Goal: Navigation & Orientation: Go to known website

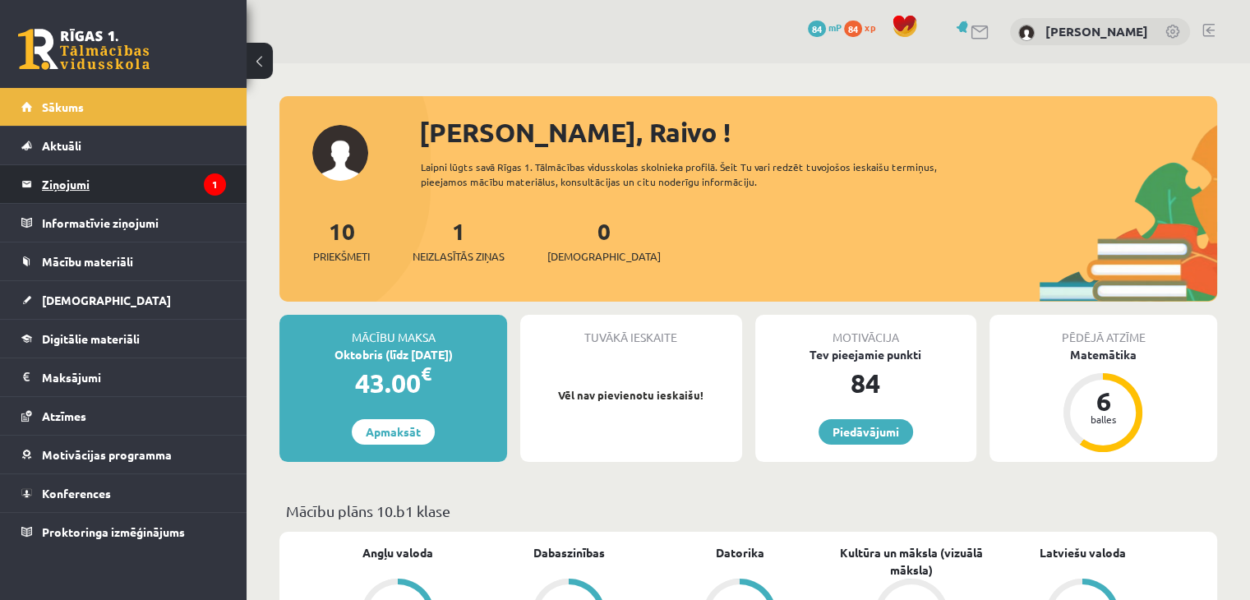
click at [97, 193] on legend "Ziņojumi 1" at bounding box center [134, 184] width 184 height 38
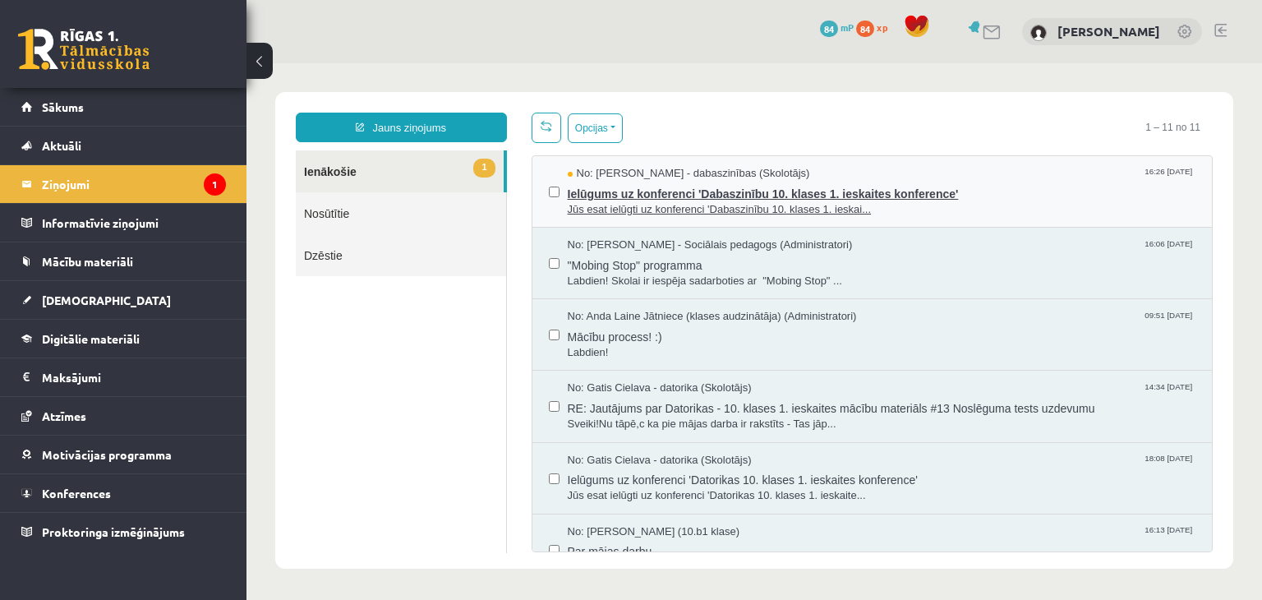
click at [930, 189] on span "Ielūgums uz konferenci 'Dabaszinību 10. klases 1. ieskaites konference'" at bounding box center [882, 192] width 629 height 21
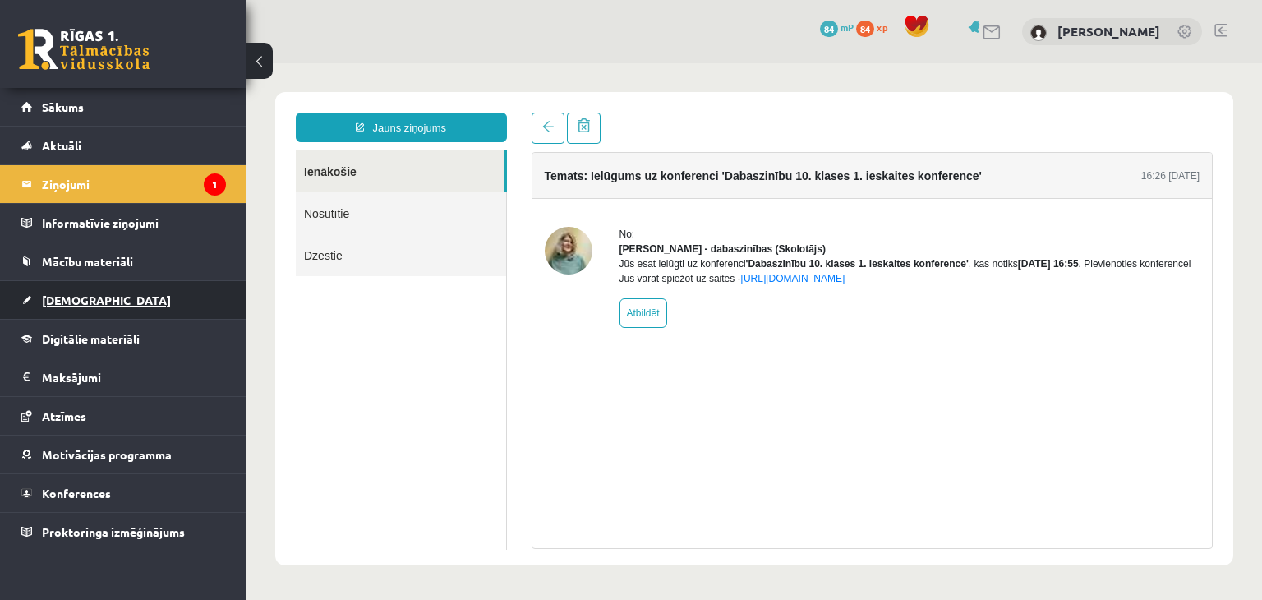
click at [105, 300] on link "[DEMOGRAPHIC_DATA]" at bounding box center [123, 300] width 205 height 38
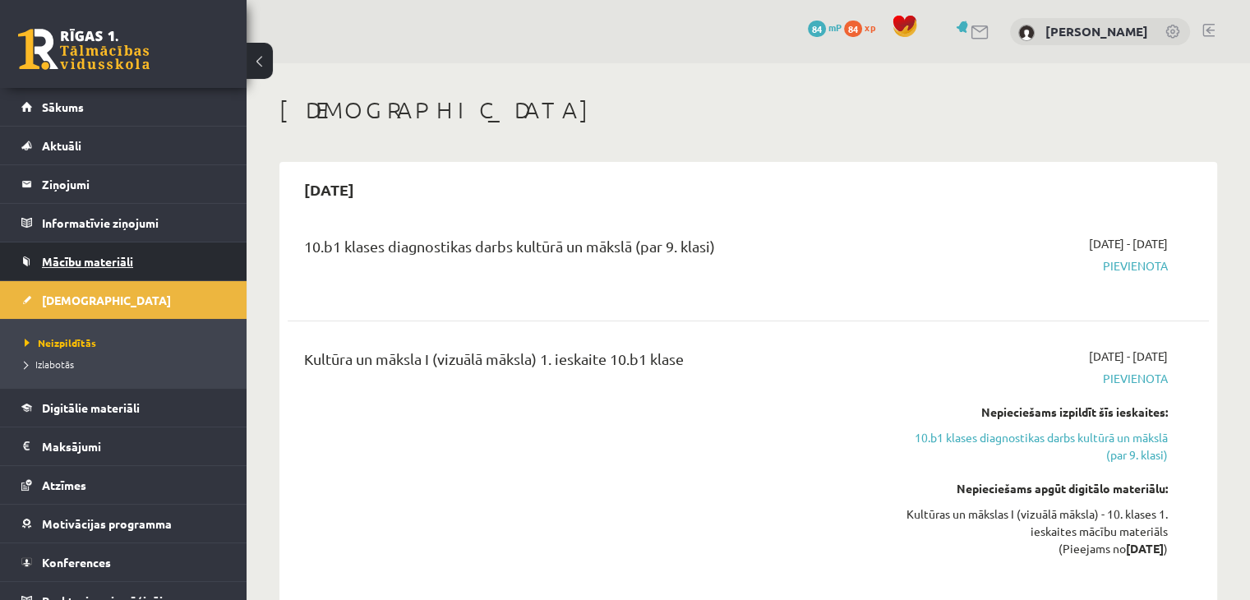
click at [153, 274] on link "Mācību materiāli" at bounding box center [123, 261] width 205 height 38
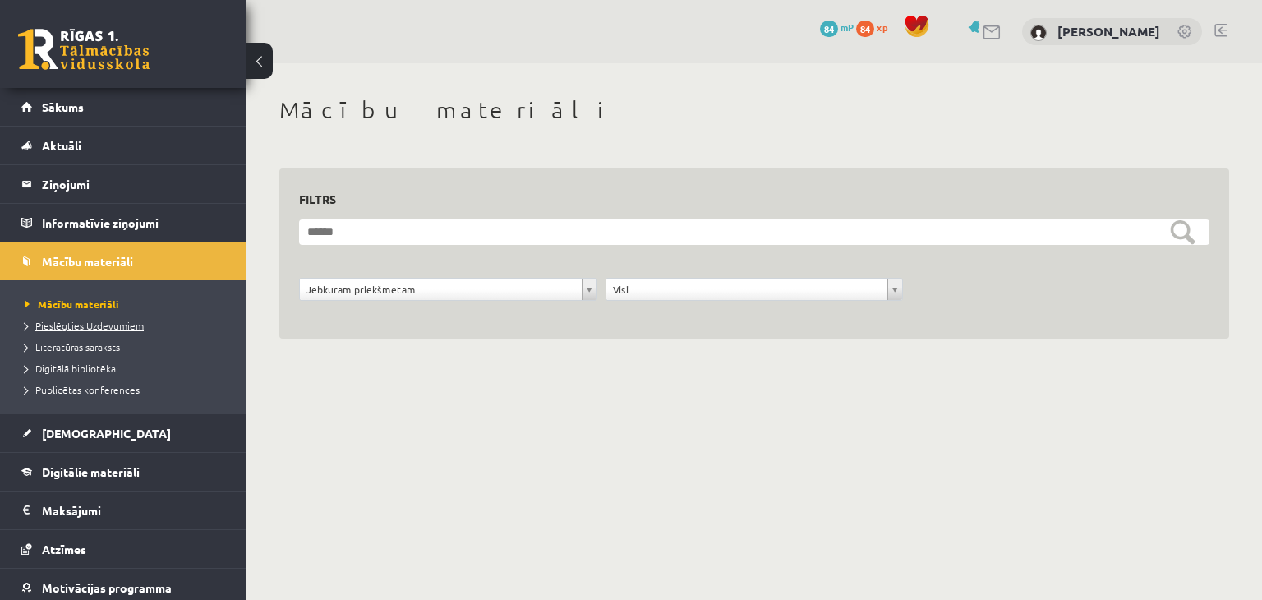
click at [118, 329] on span "Pieslēgties Uzdevumiem" at bounding box center [84, 325] width 119 height 13
